Goal: Navigation & Orientation: Go to known website

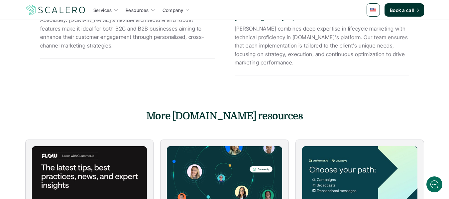
scroll to position [1163, 0]
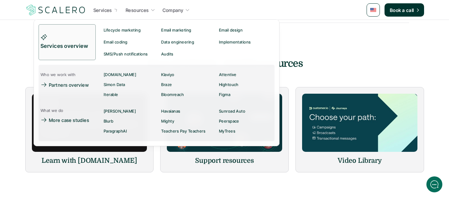
click at [115, 10] on icon at bounding box center [116, 10] width 6 height 6
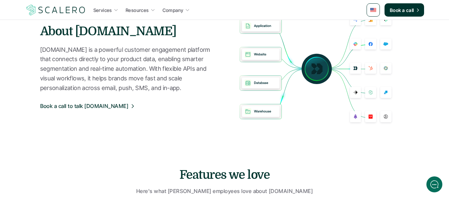
scroll to position [233, 0]
